Goal: Check status: Check status

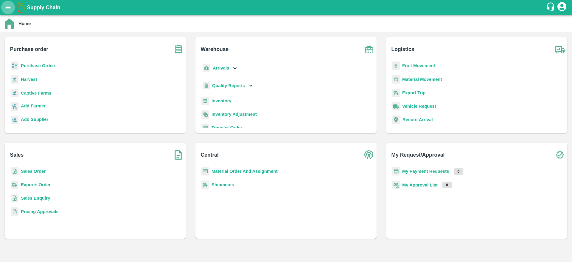
click at [6, 12] on button "open drawer" at bounding box center [8, 8] width 14 height 14
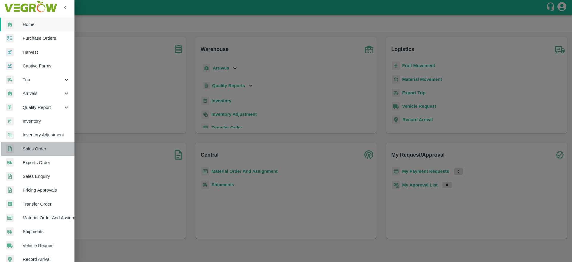
click at [46, 151] on span "Sales Order" at bounding box center [46, 148] width 47 height 7
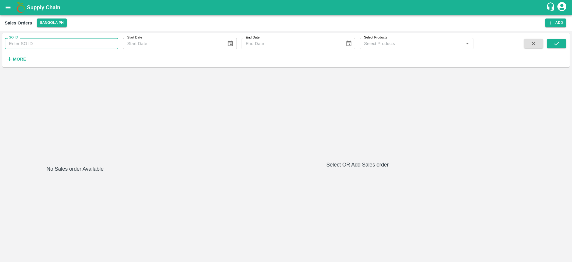
click at [61, 42] on input "SO ID" at bounding box center [62, 43] width 114 height 11
paste input "606237"
type input "606237"
click at [559, 46] on icon "submit" at bounding box center [556, 43] width 7 height 7
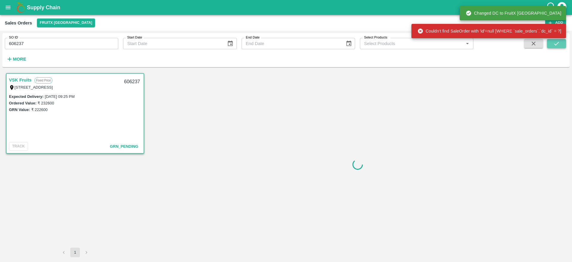
click at [562, 42] on button "submit" at bounding box center [556, 43] width 19 height 9
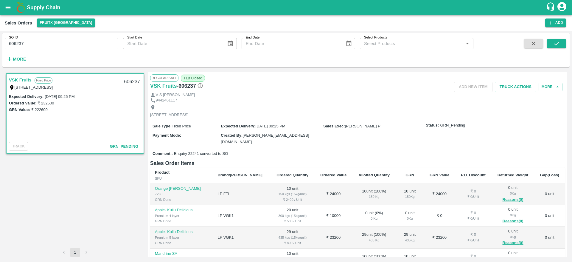
click at [291, 81] on div "Regular Sale TLB Closed" at bounding box center [357, 77] width 415 height 7
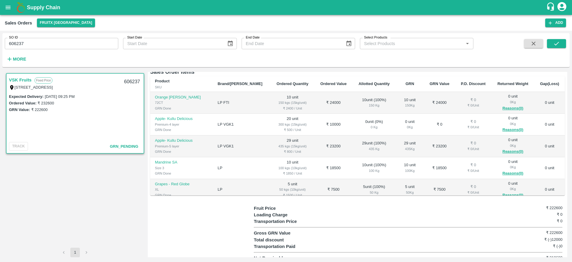
scroll to position [97, 0]
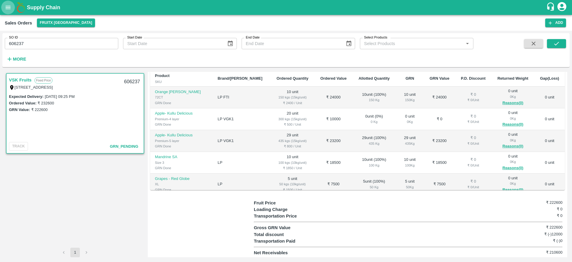
click at [6, 9] on icon "open drawer" at bounding box center [8, 7] width 5 height 3
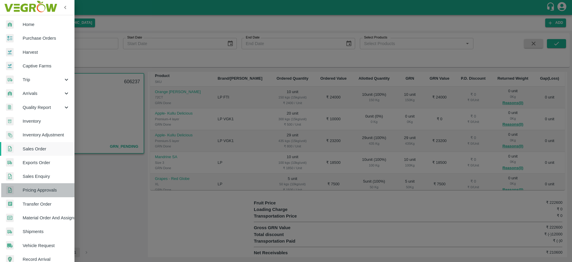
click at [44, 187] on span "Pricing Approvals" at bounding box center [46, 190] width 47 height 7
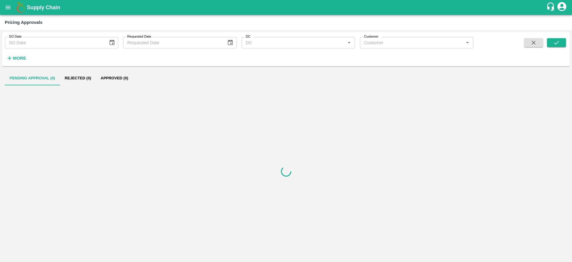
type input "DD/MM/YYYY"
click at [39, 45] on input "DD/MM/YYYY" at bounding box center [54, 42] width 99 height 11
click at [13, 61] on h6 "More" at bounding box center [19, 58] width 13 height 8
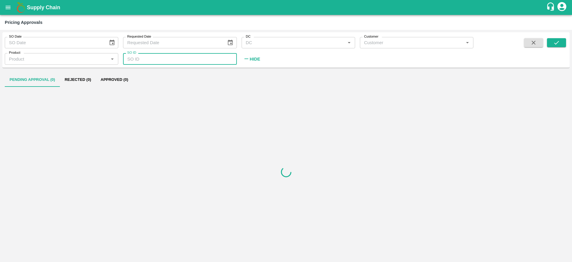
click at [154, 60] on input "SO ID" at bounding box center [180, 58] width 114 height 11
paste input "text"
type input "606237"
click at [560, 41] on icon "submit" at bounding box center [556, 42] width 7 height 7
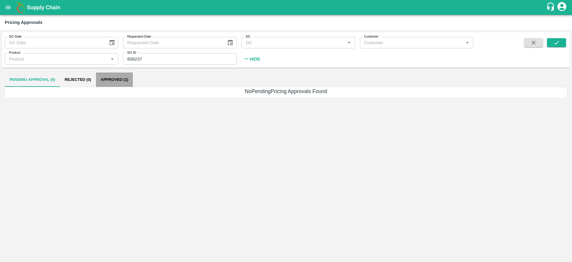
click at [123, 80] on button "Approved (1)" at bounding box center [114, 79] width 37 height 14
click at [553, 40] on button "submit" at bounding box center [556, 42] width 19 height 9
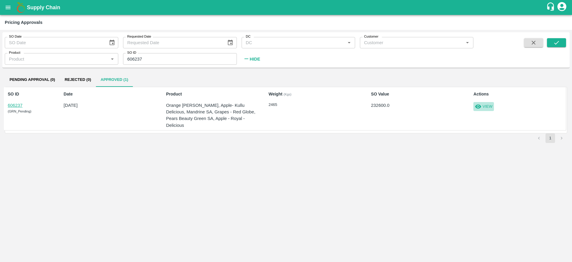
click at [483, 103] on button "View" at bounding box center [484, 106] width 21 height 9
